Goal: Task Accomplishment & Management: Manage account settings

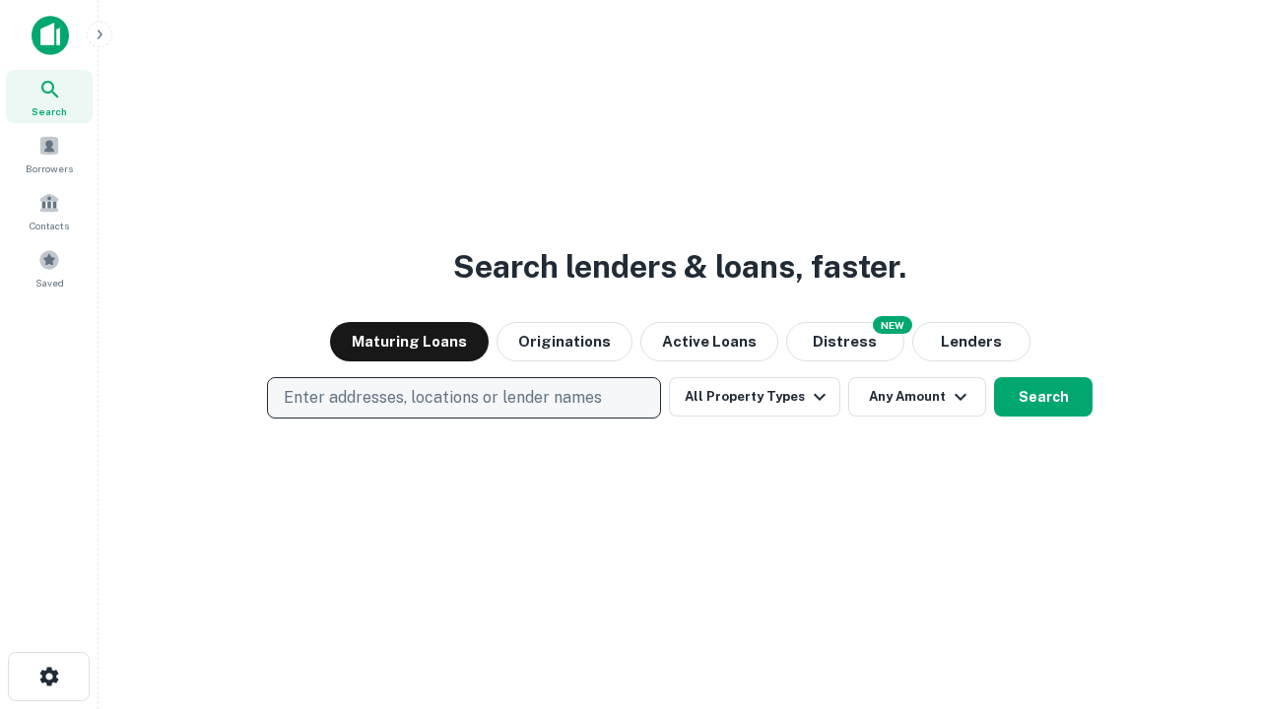
click at [463, 398] on p "Enter addresses, locations or lender names" at bounding box center [443, 398] width 318 height 24
type input "**********"
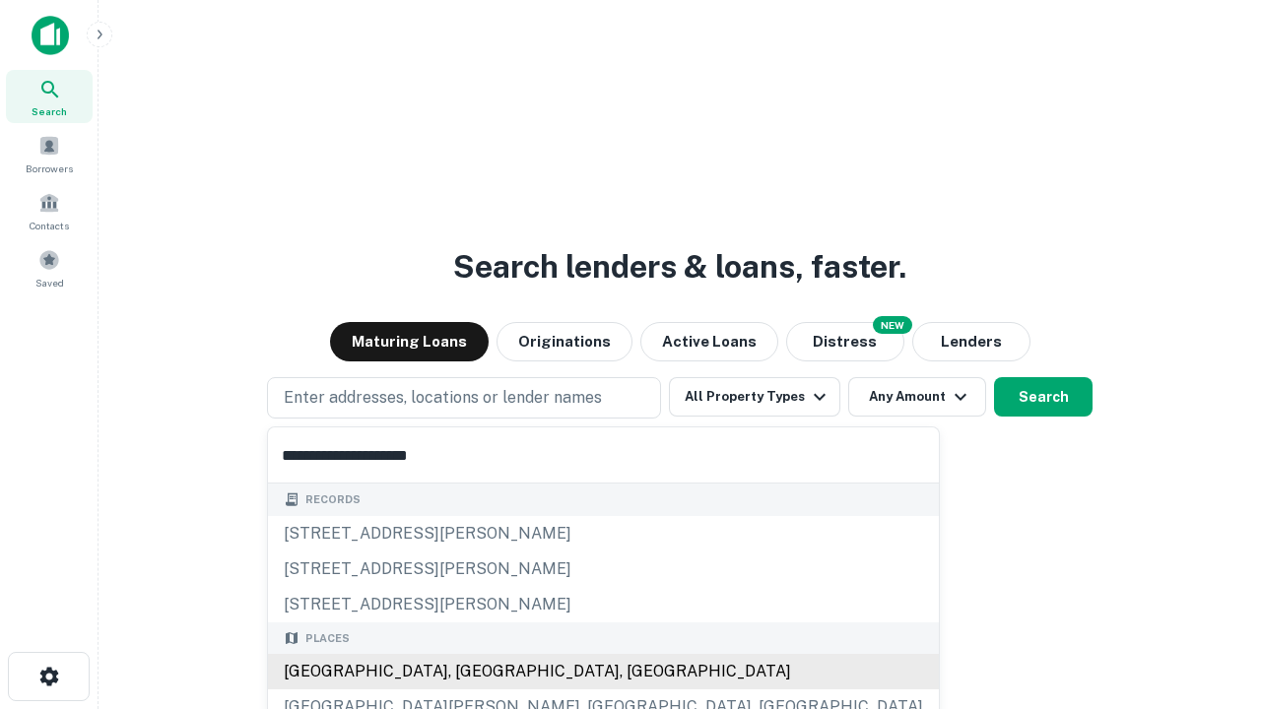
click at [471, 672] on div "[GEOGRAPHIC_DATA], [GEOGRAPHIC_DATA], [GEOGRAPHIC_DATA]" at bounding box center [603, 671] width 671 height 35
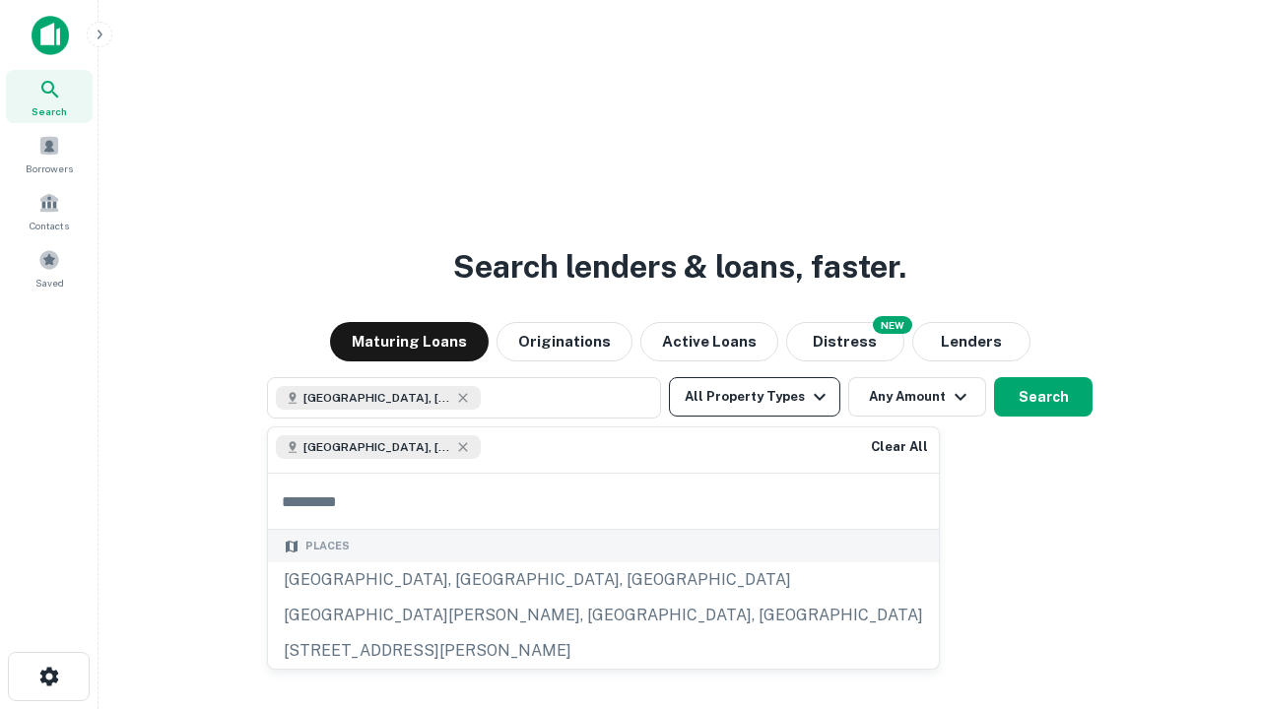
click at [754, 397] on button "All Property Types" at bounding box center [754, 396] width 171 height 39
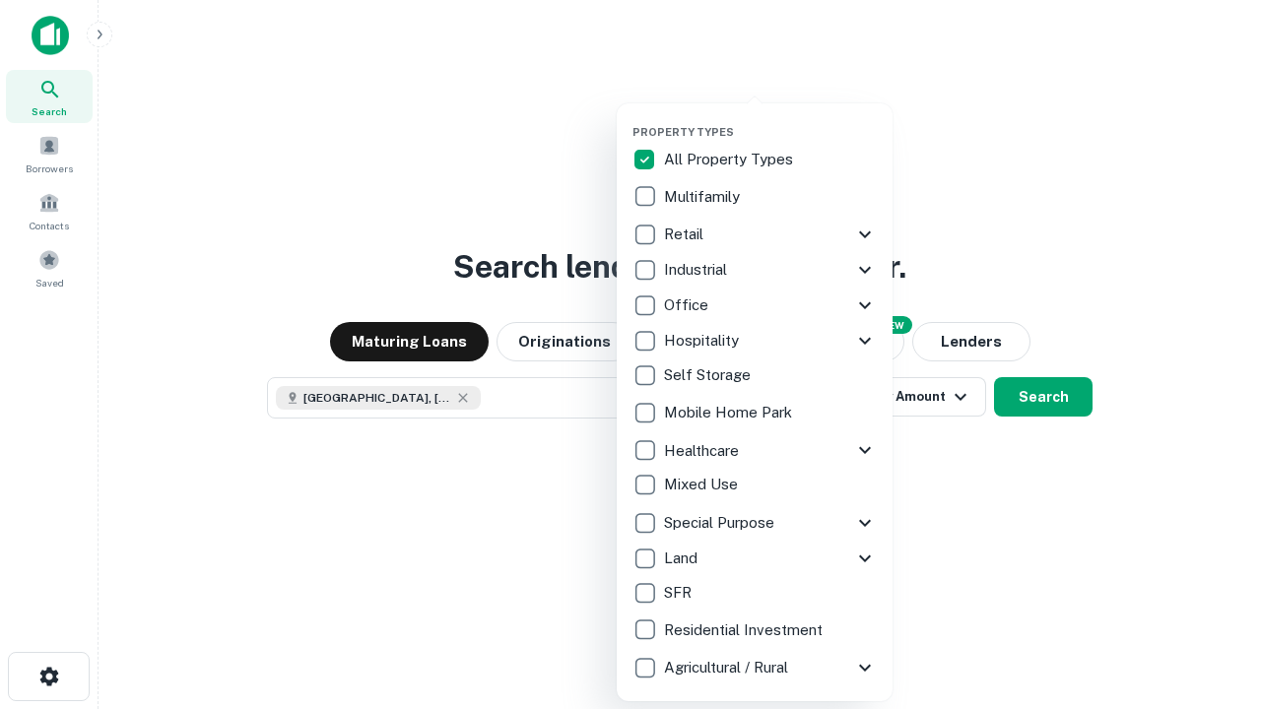
click at [770, 119] on button "button" at bounding box center [770, 119] width 276 height 1
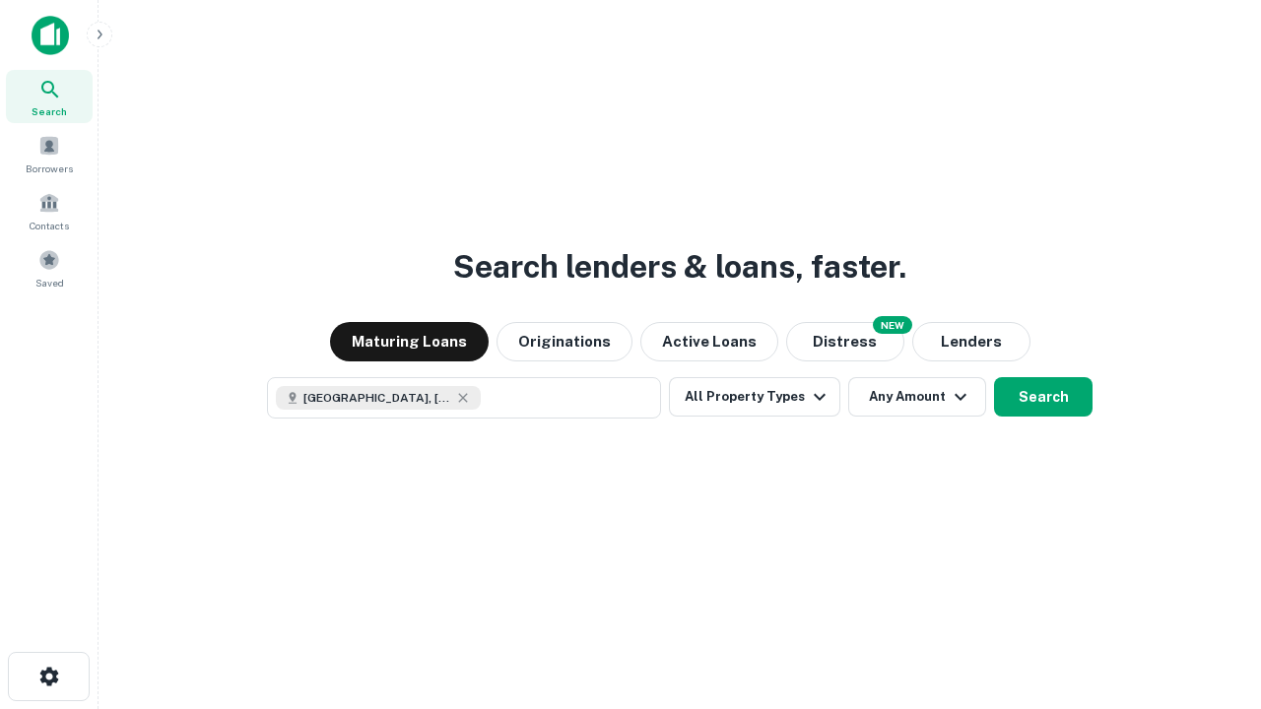
scroll to position [32, 0]
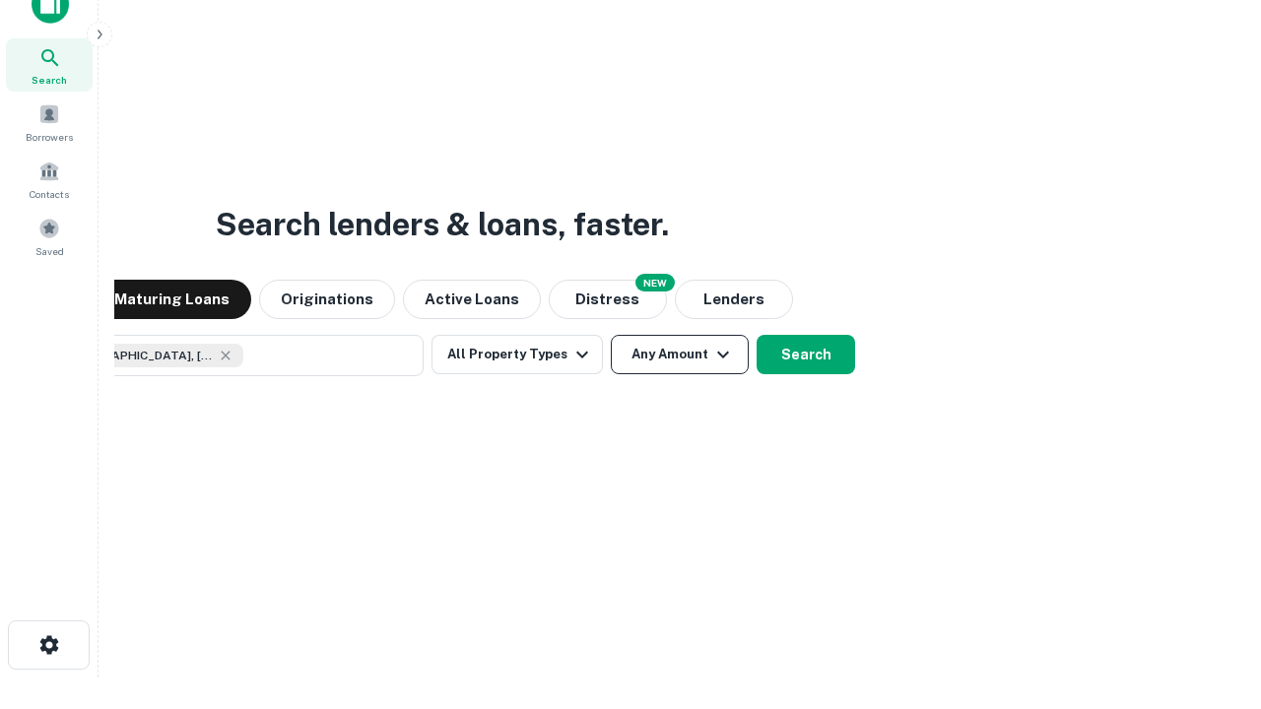
click at [611, 335] on button "Any Amount" at bounding box center [680, 354] width 138 height 39
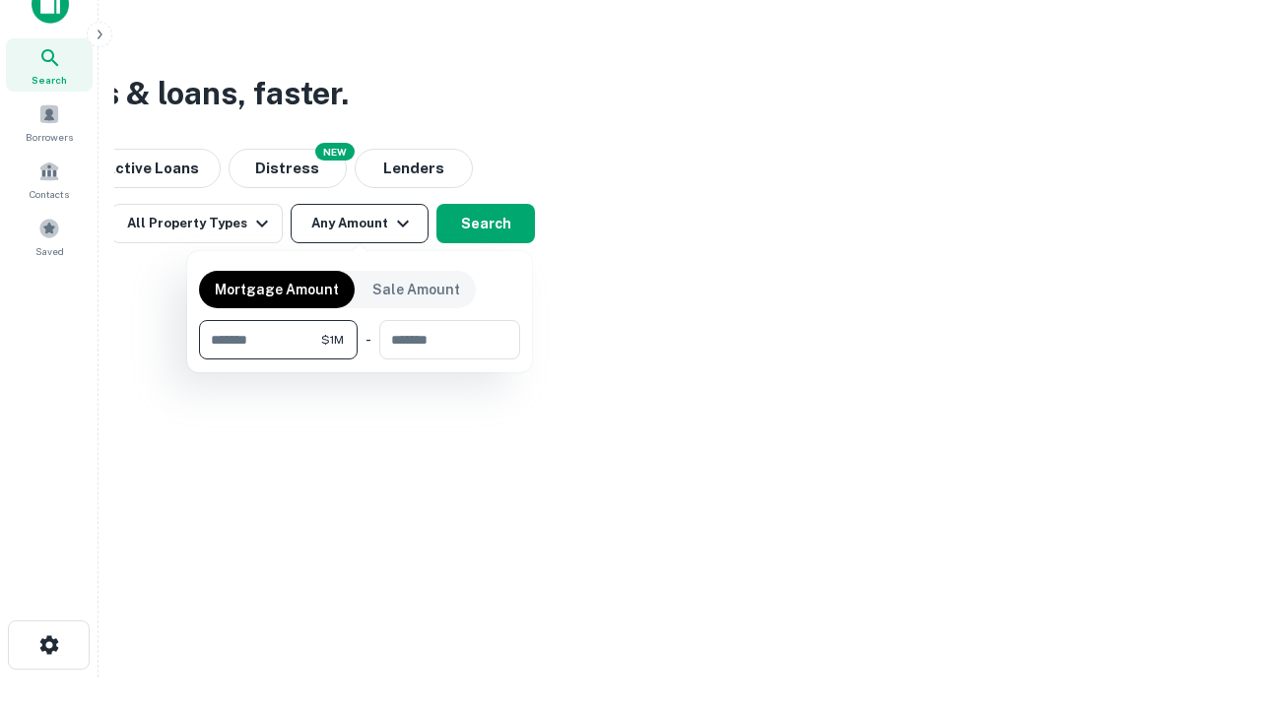
type input "*******"
click at [359, 359] on button "button" at bounding box center [359, 359] width 321 height 1
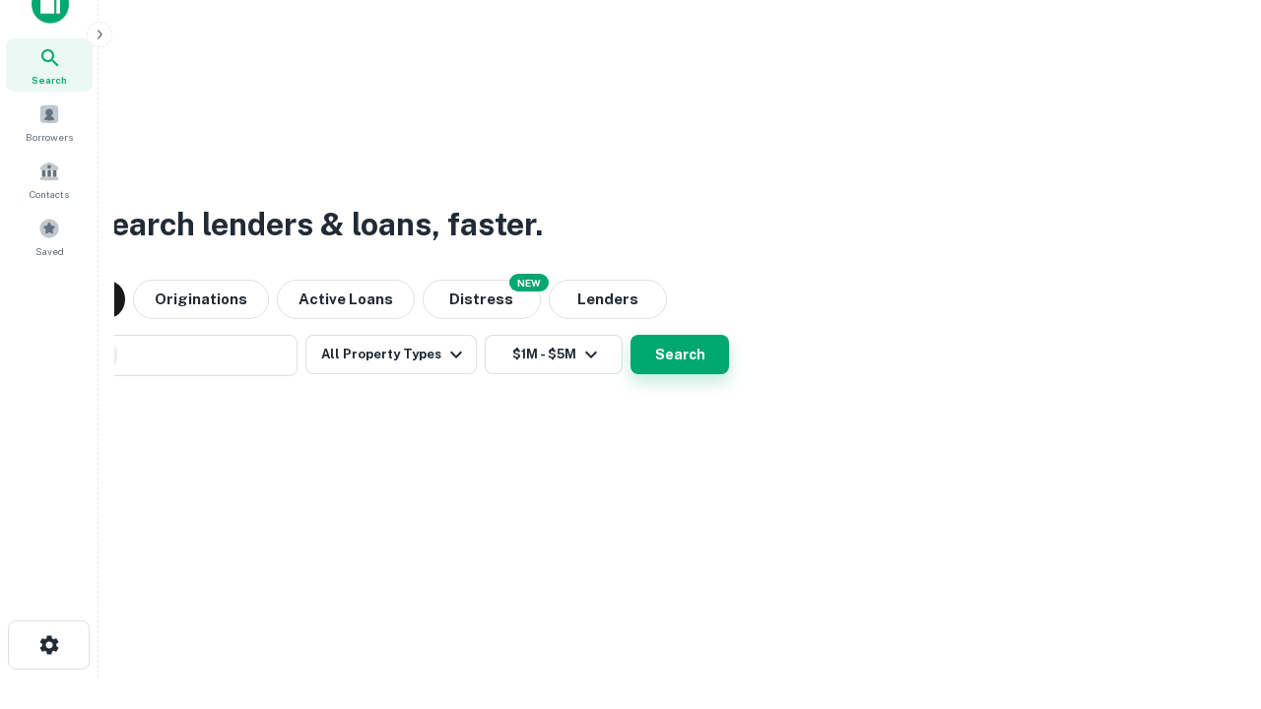
click at [630, 335] on button "Search" at bounding box center [679, 354] width 98 height 39
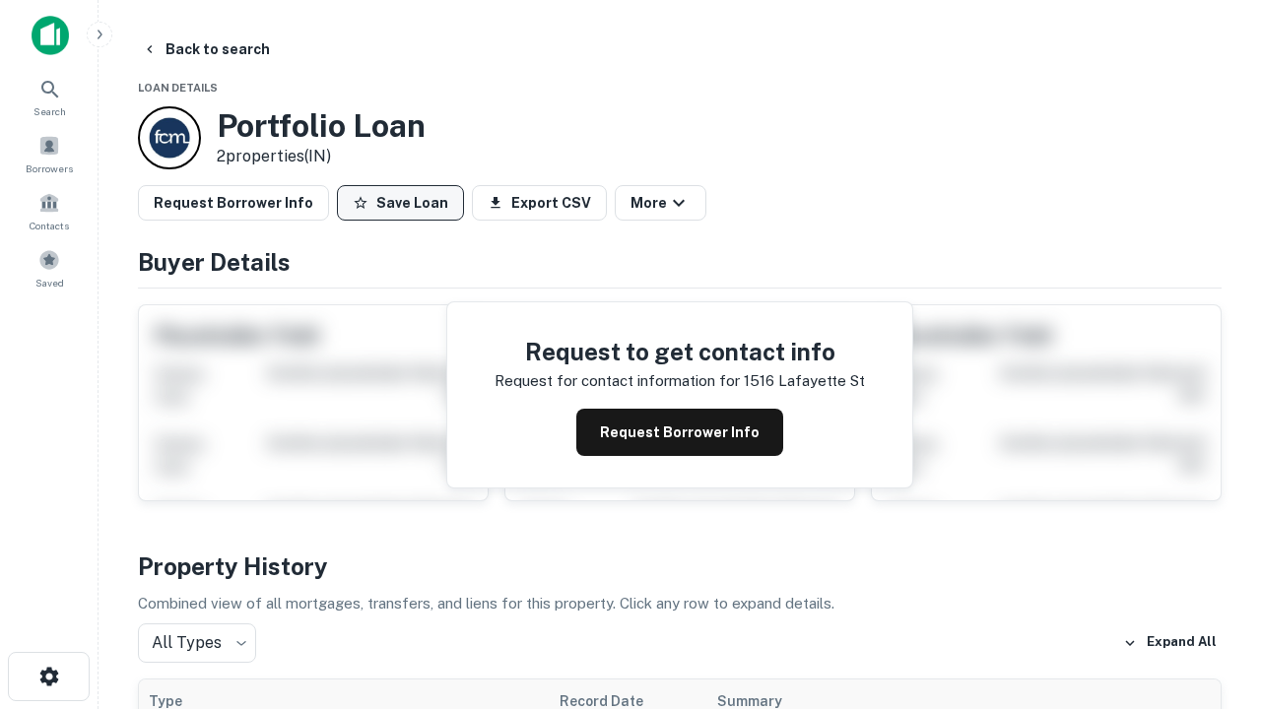
click at [400, 203] on button "Save Loan" at bounding box center [400, 202] width 127 height 35
click at [405, 203] on button "Loan Saved" at bounding box center [405, 202] width 136 height 35
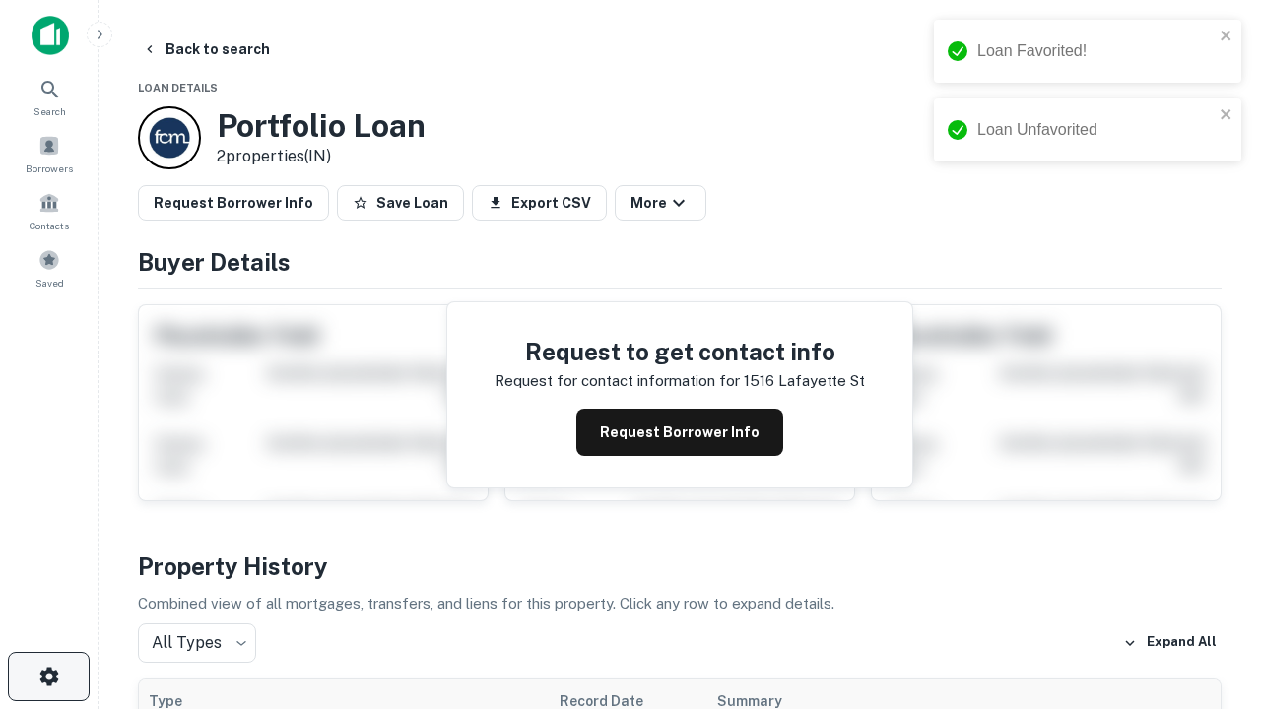
click at [48, 677] on icon "button" at bounding box center [49, 677] width 24 height 24
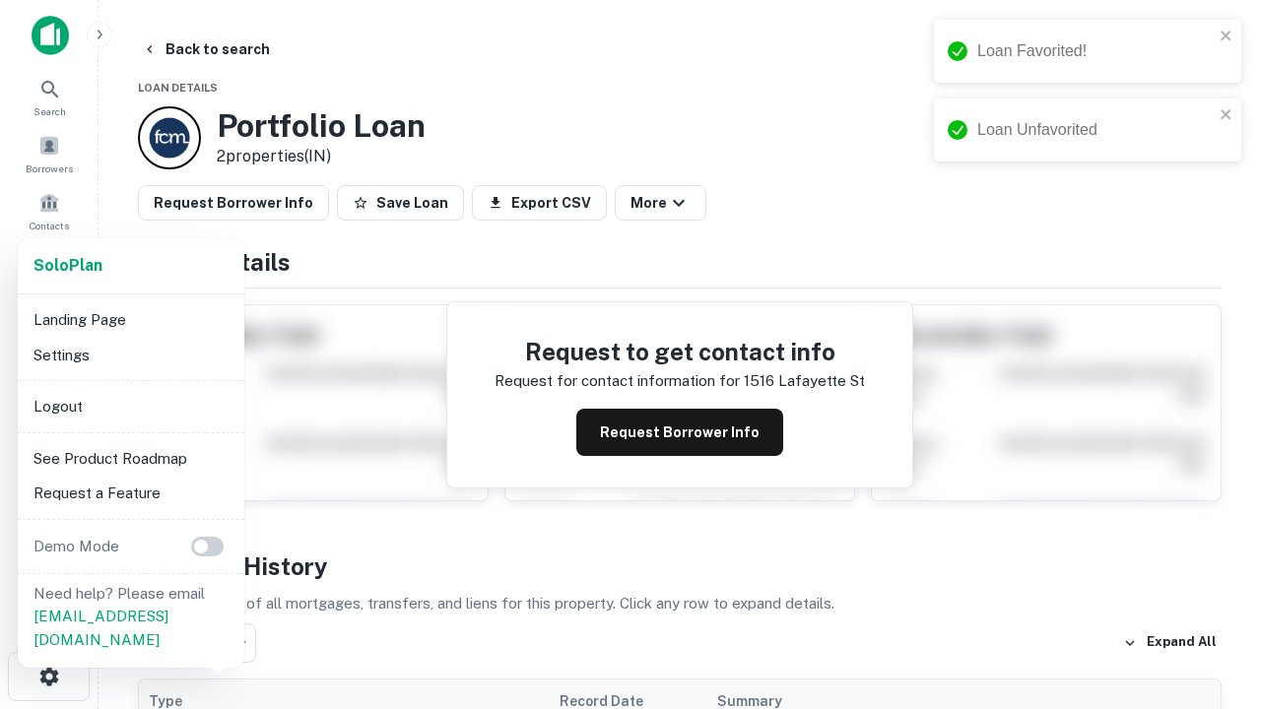
click at [130, 406] on li "Logout" at bounding box center [131, 406] width 211 height 35
